Goal: Transaction & Acquisition: Obtain resource

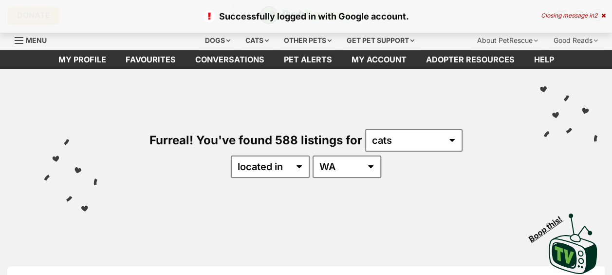
click at [437, 154] on div "Furreal! You've found 588 listings for any type of pet cats dogs other pets ava…" at bounding box center [306, 136] width 583 height 135
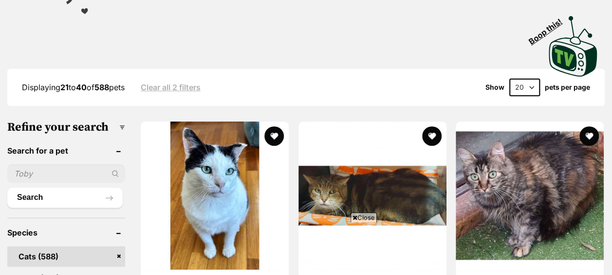
click at [62, 177] on input "text" at bounding box center [66, 173] width 118 height 19
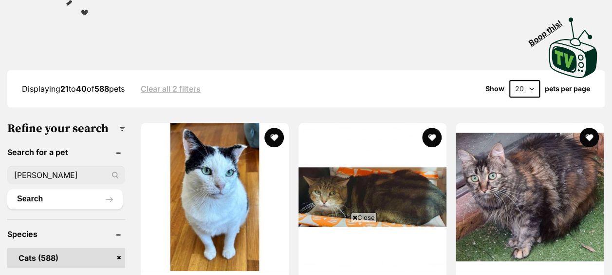
type input "[PERSON_NAME]"
click at [7, 189] on button "Search" at bounding box center [64, 198] width 115 height 19
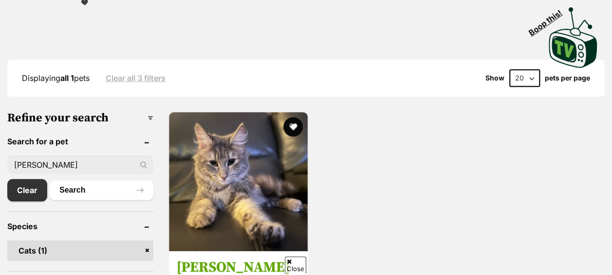
scroll to position [206, 0]
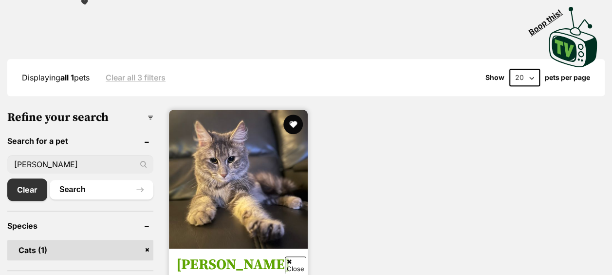
click at [277, 190] on img at bounding box center [238, 179] width 139 height 139
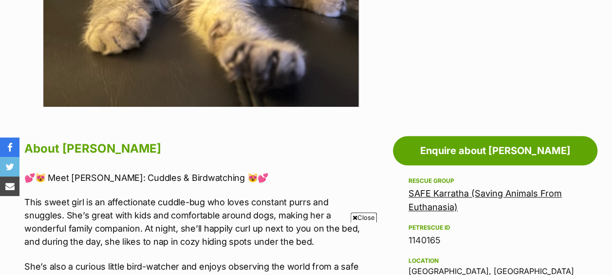
click at [359, 215] on span "Close" at bounding box center [364, 217] width 26 height 10
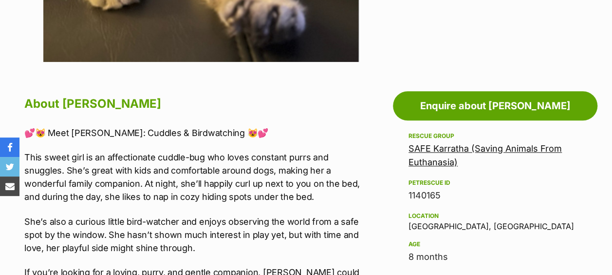
scroll to position [457, 0]
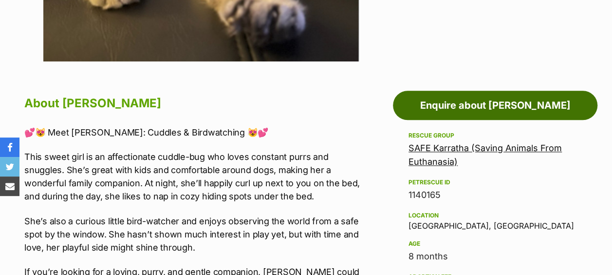
click at [437, 113] on link "Enquire about Ophelia" at bounding box center [495, 105] width 205 height 29
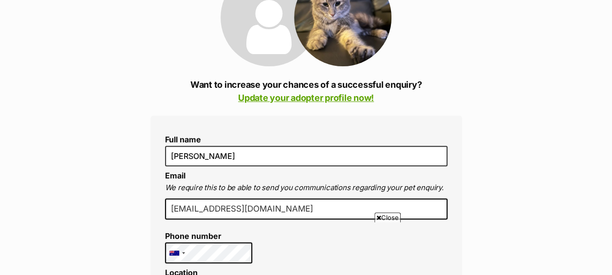
scroll to position [155, 0]
click at [395, 217] on span "Close" at bounding box center [387, 217] width 26 height 10
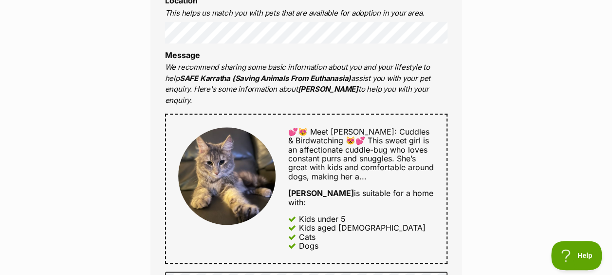
scroll to position [0, 0]
click at [127, 103] on div "Enquire about Ophelia Want to increase your chances of a successful enquiry? Up…" at bounding box center [306, 226] width 612 height 1128
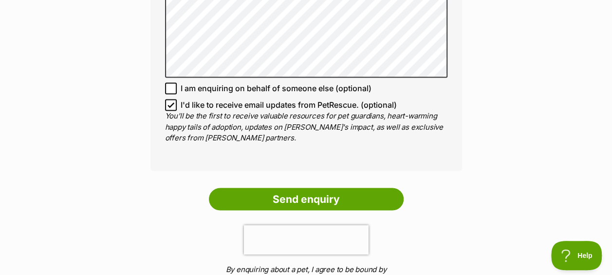
scroll to position [761, 0]
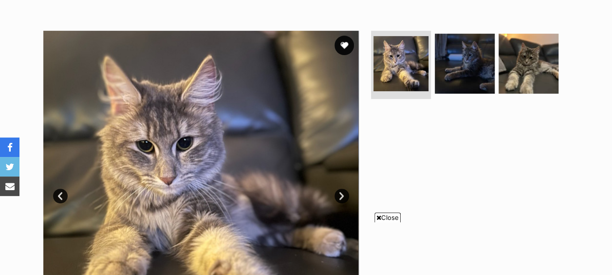
scroll to position [175, 0]
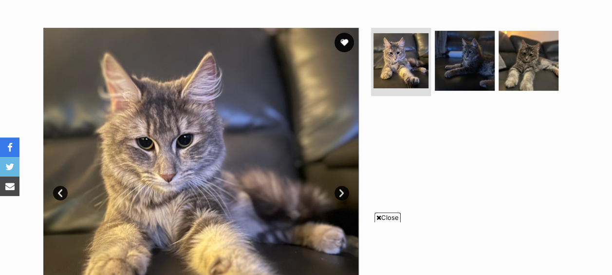
click at [389, 214] on span "Close" at bounding box center [387, 217] width 26 height 10
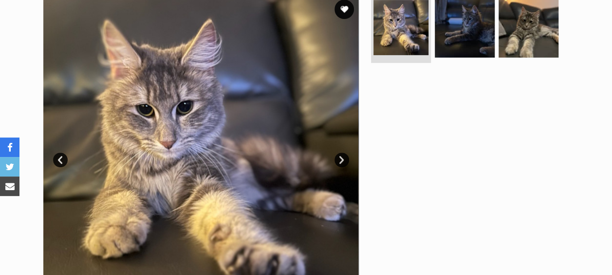
scroll to position [205, 0]
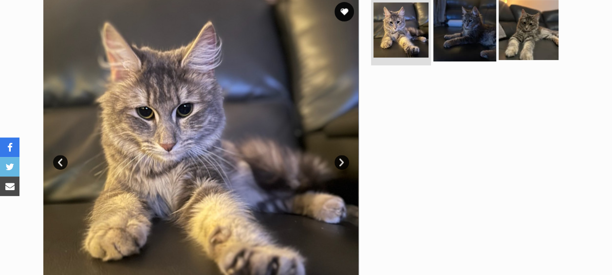
click at [469, 27] on img at bounding box center [464, 30] width 63 height 63
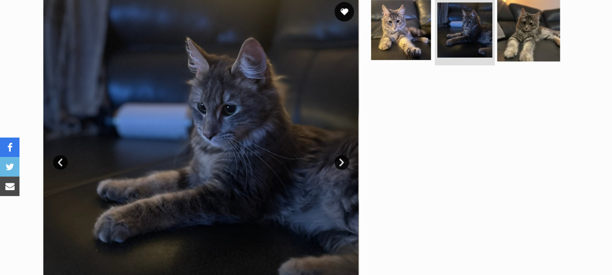
click at [528, 24] on img at bounding box center [528, 30] width 63 height 63
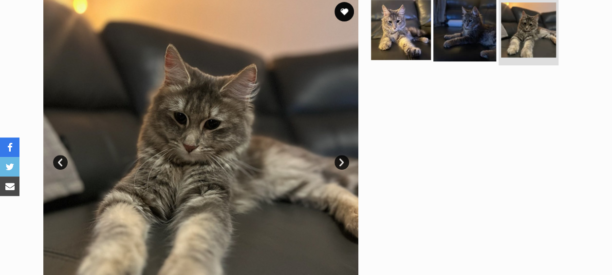
click at [467, 29] on img at bounding box center [464, 30] width 63 height 63
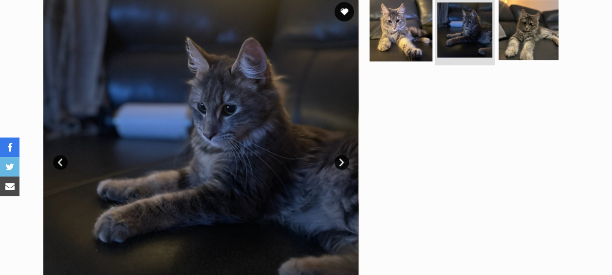
click at [422, 39] on img at bounding box center [401, 30] width 63 height 63
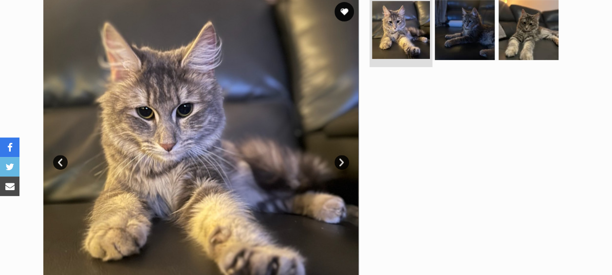
click at [422, 39] on img at bounding box center [401, 30] width 58 height 58
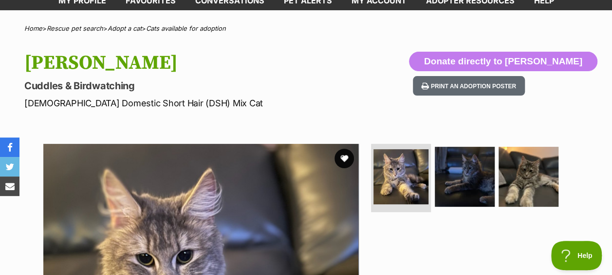
scroll to position [58, 0]
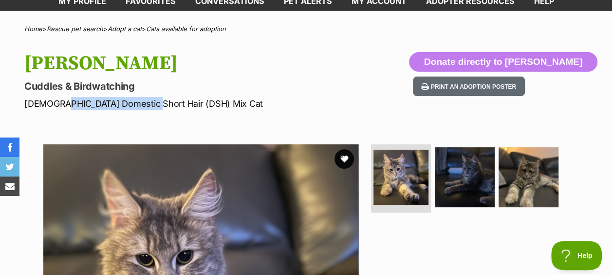
drag, startPoint x: 57, startPoint y: 103, endPoint x: 139, endPoint y: 105, distance: 81.8
click at [139, 105] on p "[DEMOGRAPHIC_DATA] Domestic Short Hair (DSH) Mix Cat" at bounding box center [199, 103] width 350 height 13
copy p "Domestic Short Hair"
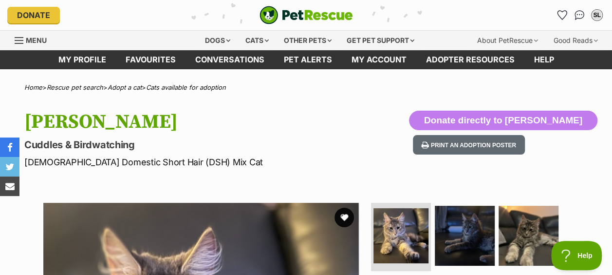
scroll to position [0, 0]
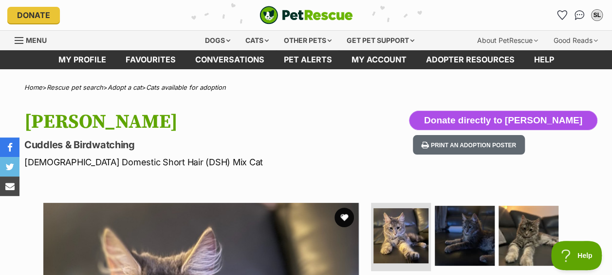
click at [467, 120] on button "Donate directly to [PERSON_NAME]" at bounding box center [503, 120] width 188 height 19
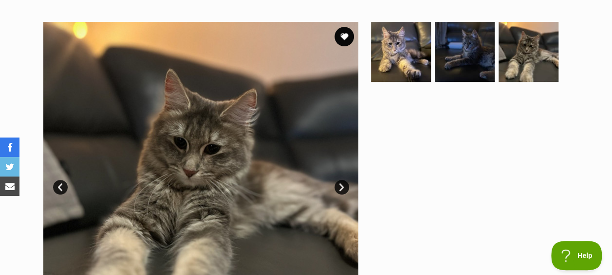
scroll to position [194, 0]
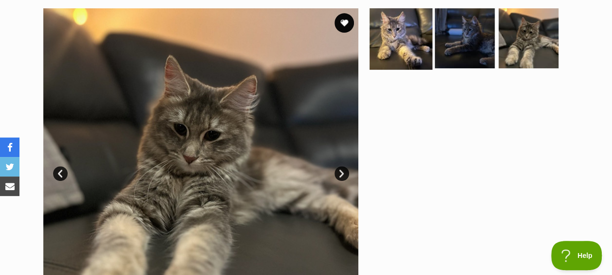
click at [401, 52] on img at bounding box center [401, 38] width 63 height 63
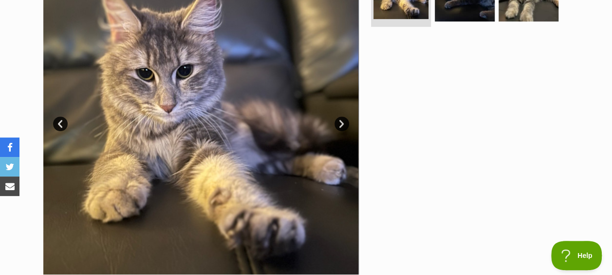
scroll to position [243, 0]
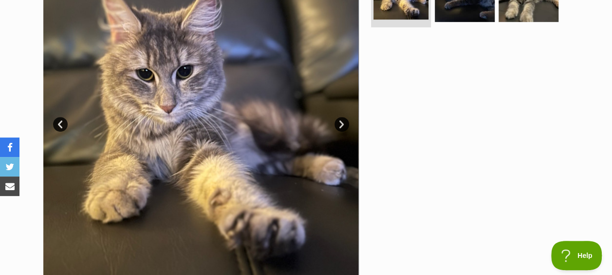
click at [560, 182] on div at bounding box center [469, 117] width 200 height 316
